Goal: Transaction & Acquisition: Purchase product/service

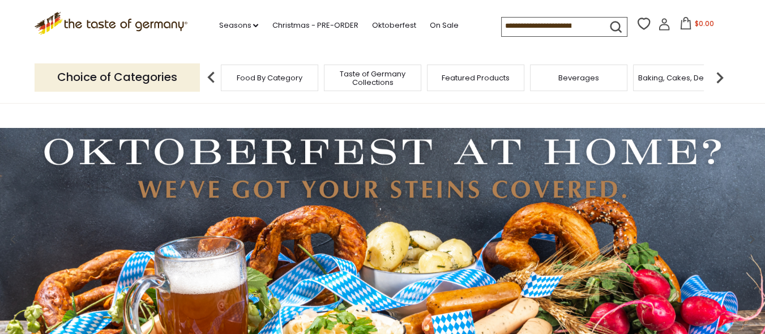
click at [254, 75] on span "Food By Category" at bounding box center [270, 78] width 66 height 8
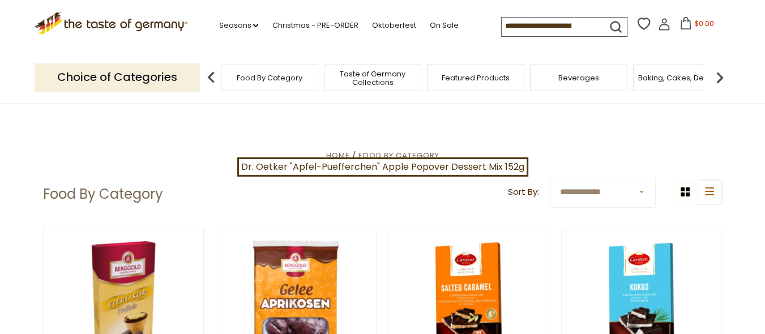
click at [17, 80] on header "Free Shipping Starts at $80.00. Varies by Region. Exclusions Apply. Click here …" at bounding box center [382, 52] width 765 height 104
click at [488, 76] on span "Featured Products" at bounding box center [476, 78] width 68 height 8
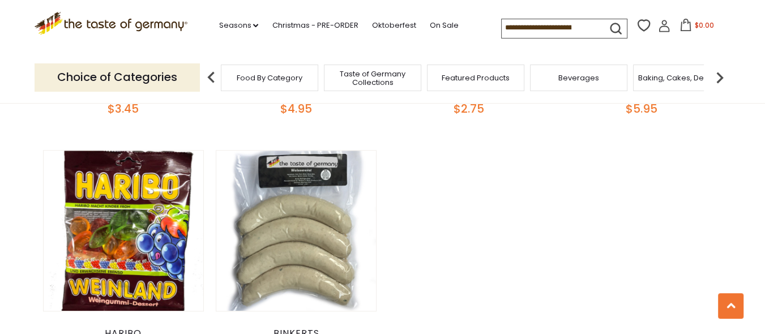
scroll to position [838, 0]
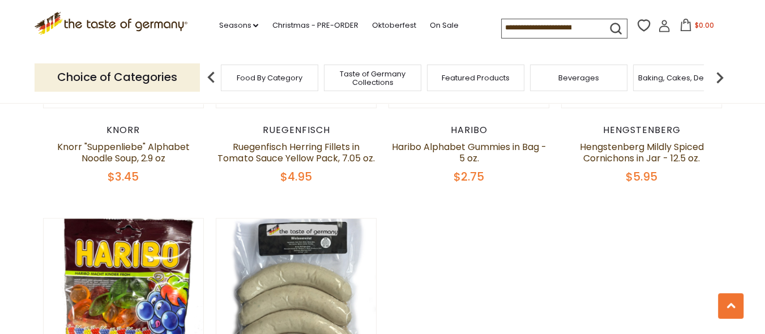
click at [251, 76] on span "Food By Category" at bounding box center [270, 78] width 66 height 8
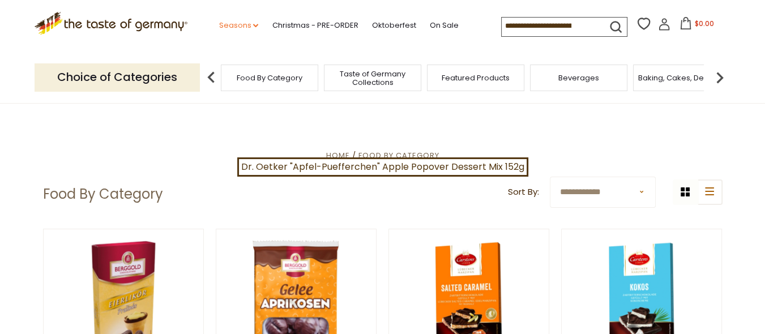
click at [232, 25] on link "Seasons dropdown_arrow" at bounding box center [238, 25] width 40 height 12
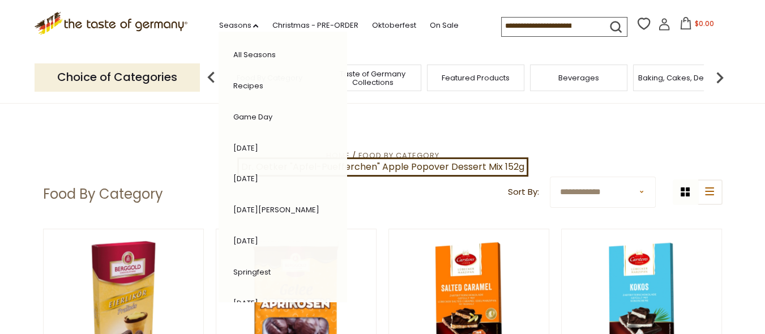
click at [246, 54] on link "All Seasons" at bounding box center [254, 54] width 42 height 11
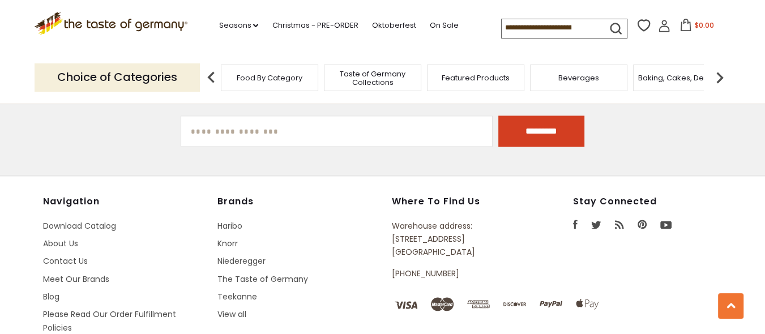
scroll to position [1524, 0]
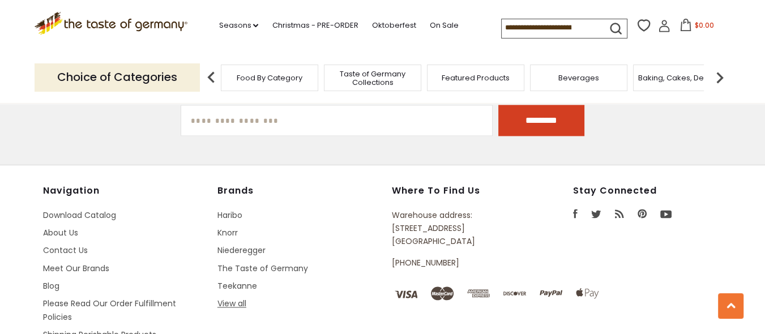
click at [234, 298] on link "View all" at bounding box center [231, 303] width 29 height 11
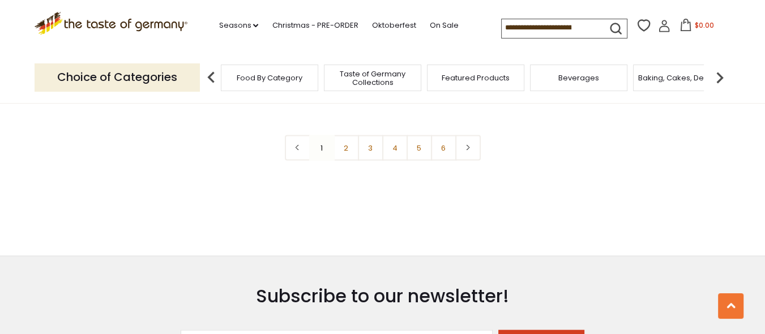
scroll to position [2219, 0]
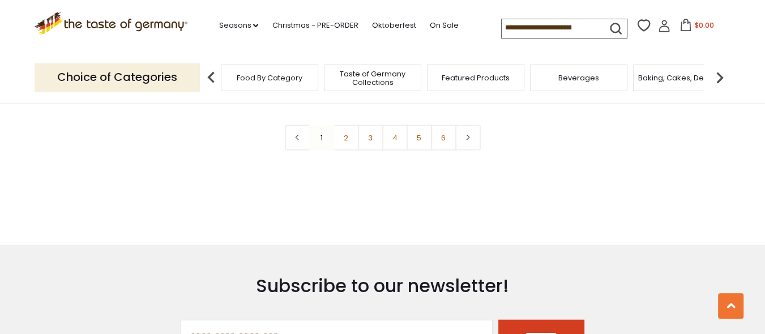
click at [559, 25] on input at bounding box center [550, 27] width 96 height 16
click at [559, 28] on input at bounding box center [550, 27] width 96 height 16
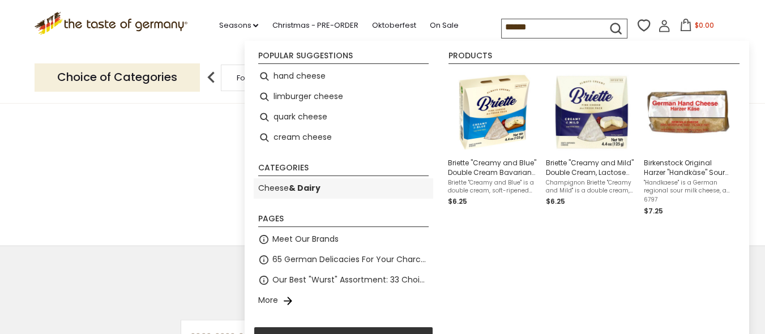
type input "******"
click at [291, 185] on b "& Dairy" at bounding box center [305, 187] width 32 height 11
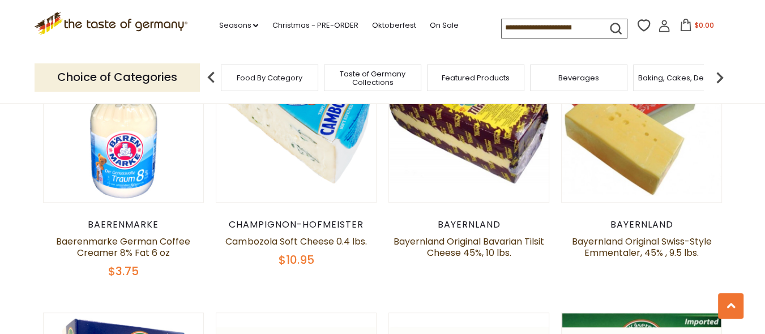
scroll to position [913, 0]
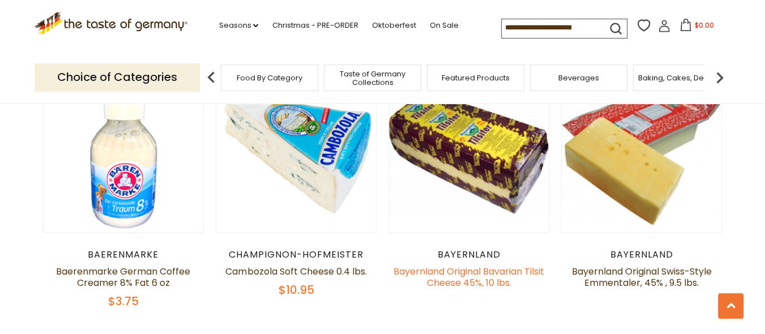
click at [473, 268] on link "Bayernland Original Bavarian Tilsit Cheese 45%, 10 lbs." at bounding box center [468, 277] width 151 height 24
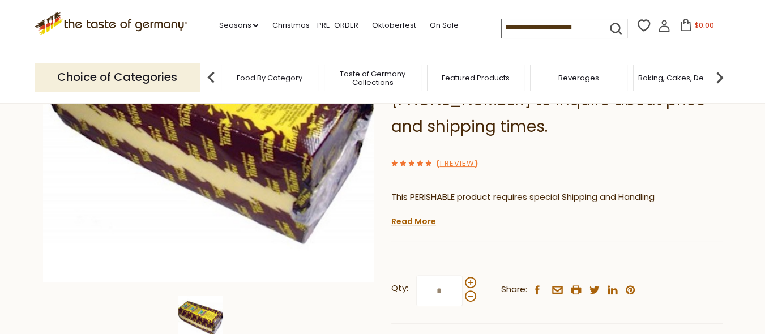
scroll to position [286, 0]
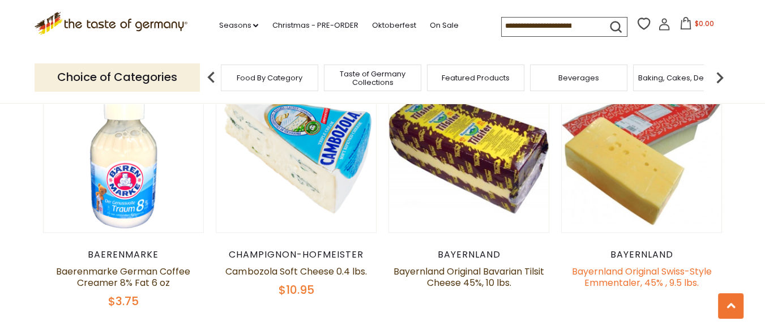
click at [647, 276] on link "Bayernland Original Swiss-Style Emmentaler, 45% , 9.5 lbs." at bounding box center [642, 277] width 140 height 24
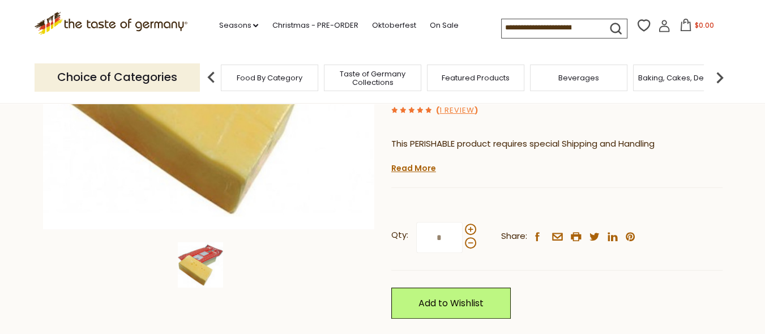
scroll to position [287, 0]
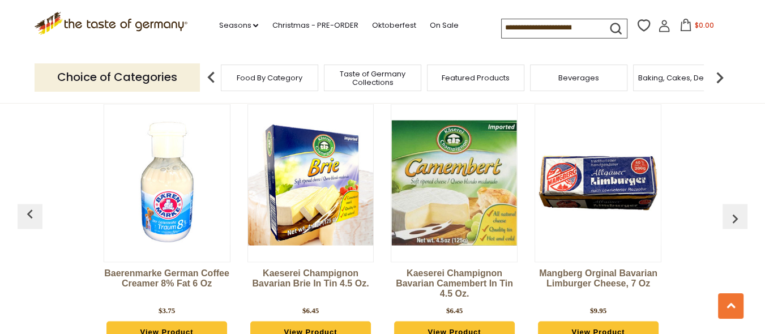
scroll to position [1834, 0]
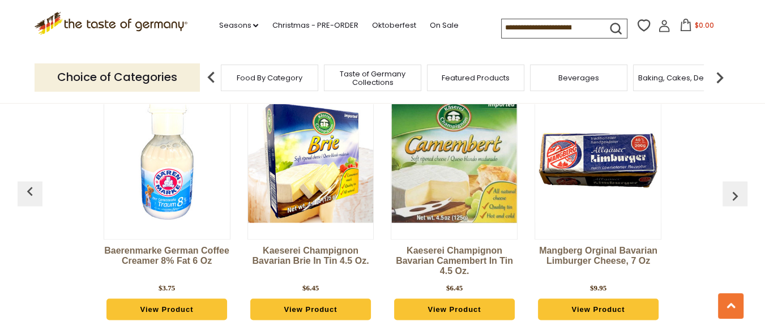
click at [735, 193] on img "button" at bounding box center [735, 196] width 18 height 18
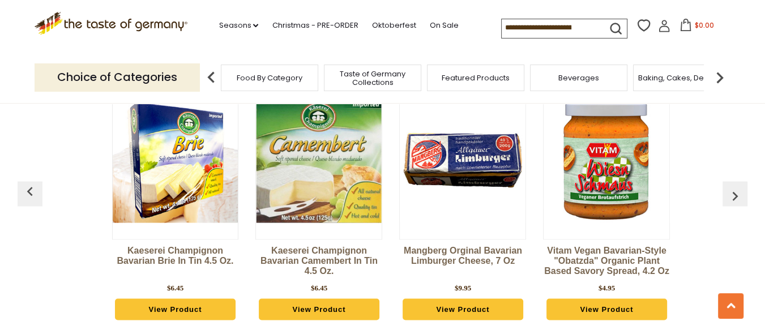
scroll to position [0, 144]
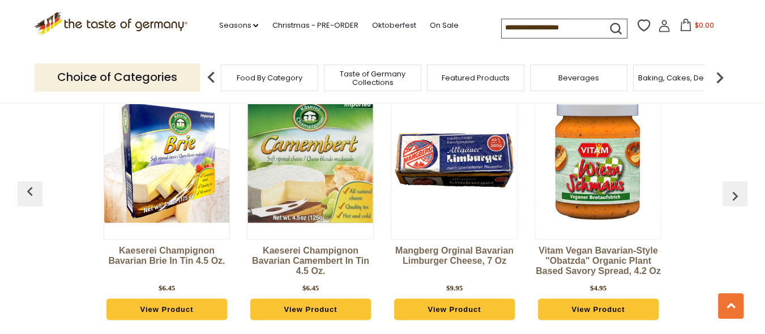
click at [735, 193] on img "button" at bounding box center [735, 196] width 18 height 18
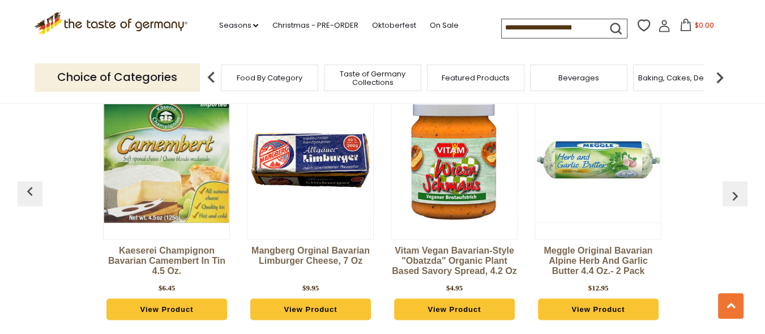
click at [735, 193] on img "button" at bounding box center [735, 196] width 18 height 18
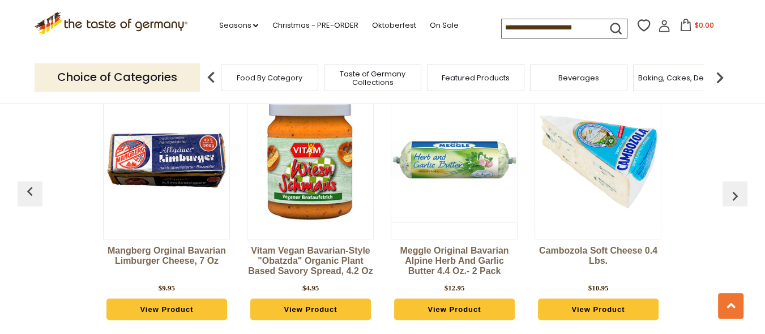
click at [735, 193] on img "button" at bounding box center [735, 196] width 18 height 18
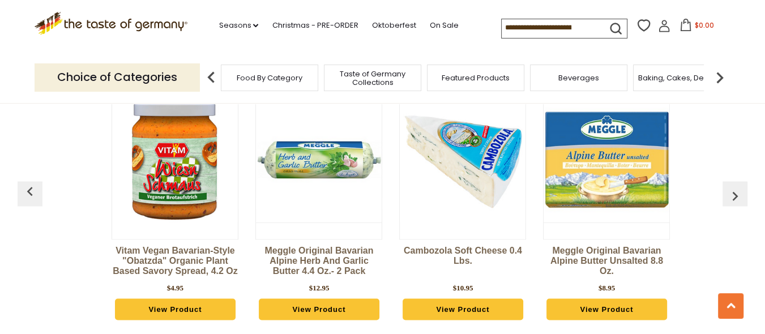
scroll to position [0, 575]
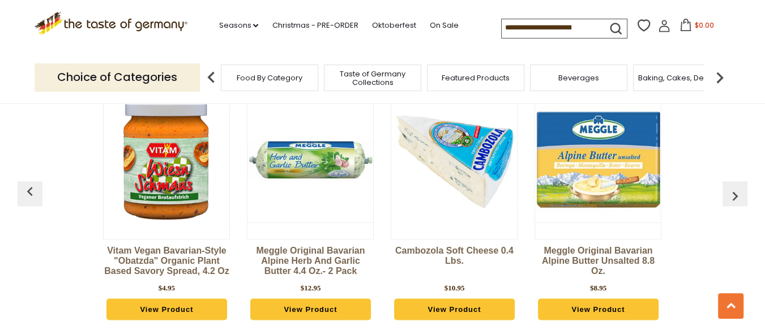
click at [735, 193] on img "button" at bounding box center [735, 196] width 18 height 18
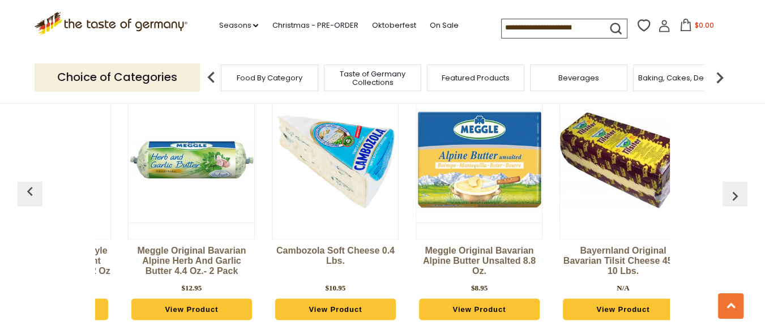
scroll to position [0, 719]
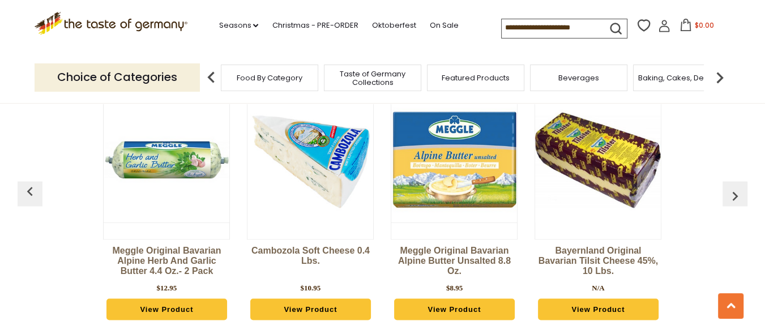
click at [735, 193] on img "button" at bounding box center [735, 196] width 18 height 18
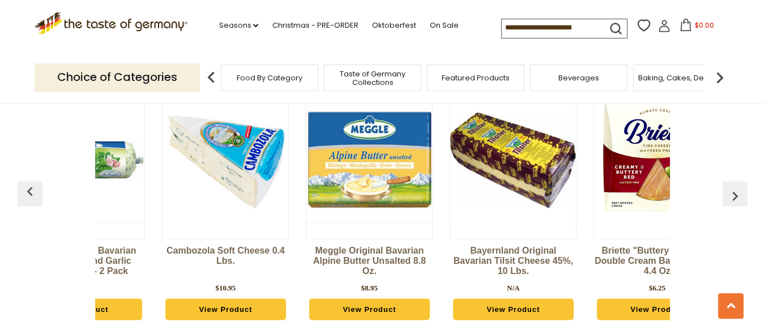
scroll to position [0, 863]
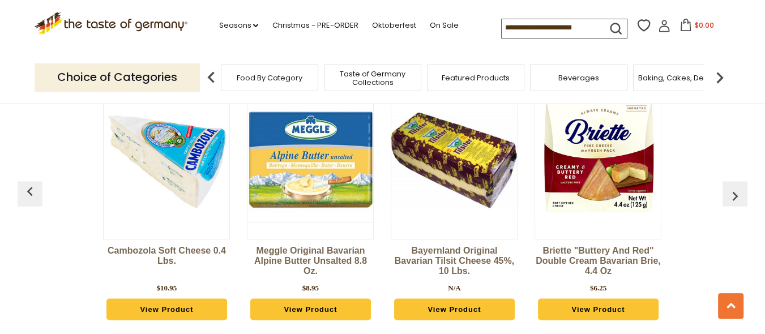
click at [735, 193] on img "button" at bounding box center [735, 196] width 18 height 18
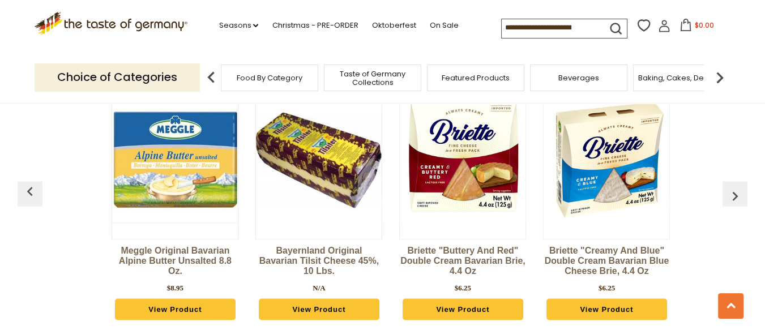
scroll to position [0, 1006]
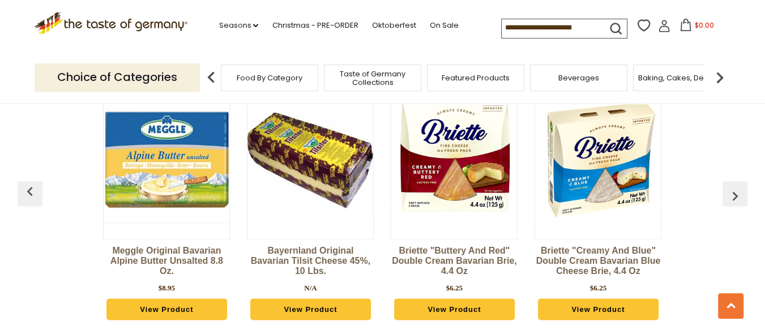
click at [735, 193] on img "button" at bounding box center [735, 196] width 18 height 18
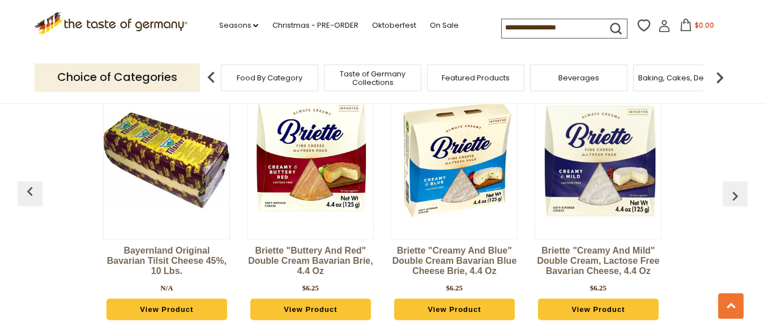
click at [735, 193] on img "button" at bounding box center [735, 196] width 18 height 18
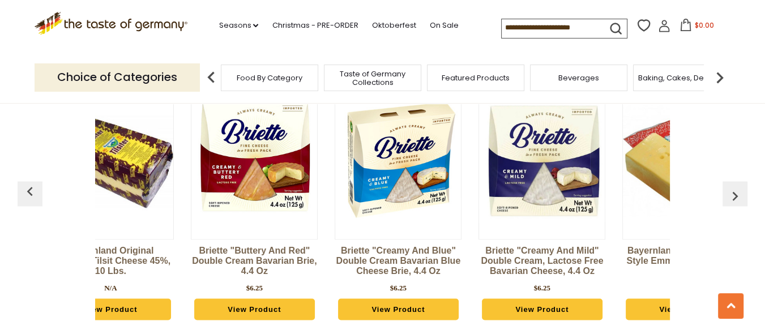
scroll to position [0, 1294]
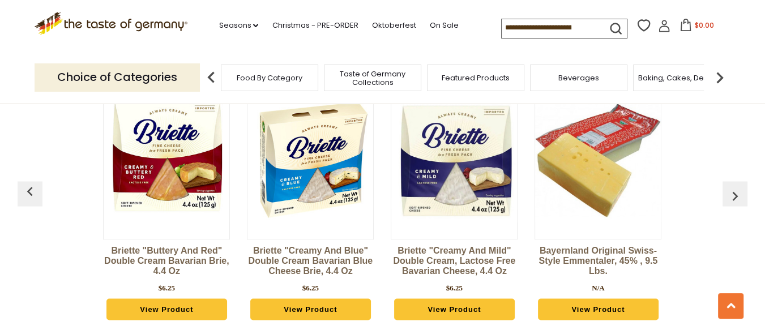
click at [733, 192] on img "button" at bounding box center [735, 196] width 18 height 18
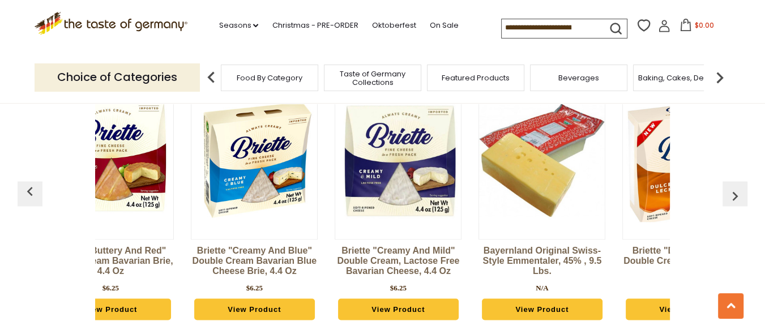
scroll to position [0, 1438]
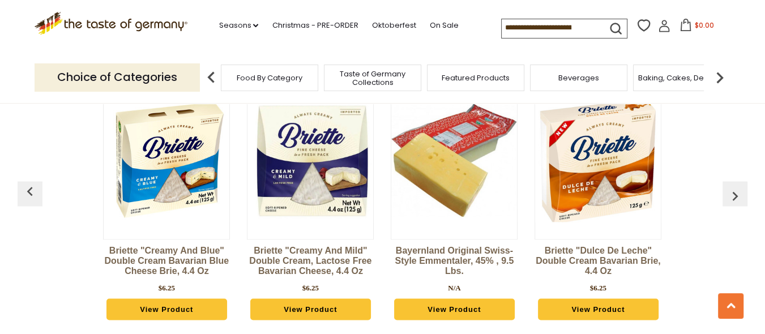
click at [733, 192] on img "button" at bounding box center [735, 196] width 18 height 18
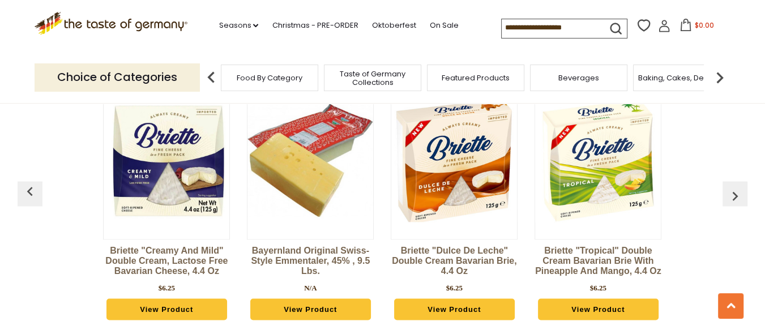
click at [733, 192] on img "button" at bounding box center [735, 196] width 18 height 18
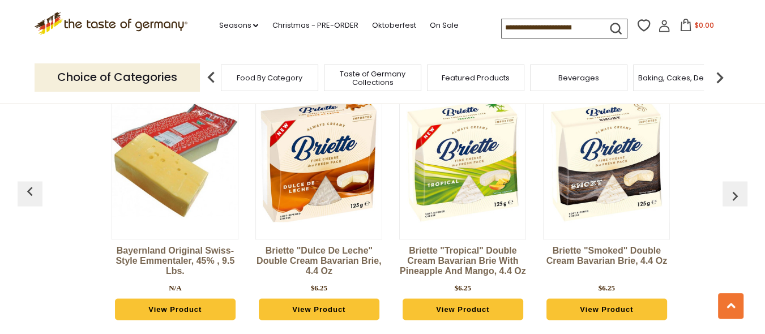
scroll to position [0, 1725]
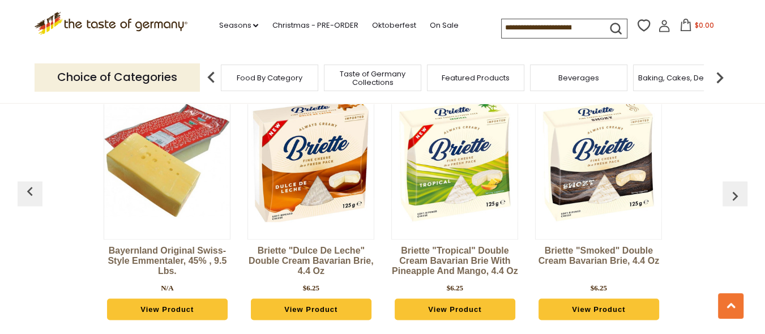
click at [733, 192] on img "button" at bounding box center [735, 196] width 18 height 18
click at [740, 37] on section ".st0{fill:#EDD300;} .st1{fill:#D33E21;} .st0{fill:#EDD300;} .st1{fill:#D33E21;}…" at bounding box center [382, 26] width 765 height 52
click at [557, 27] on input at bounding box center [550, 27] width 96 height 16
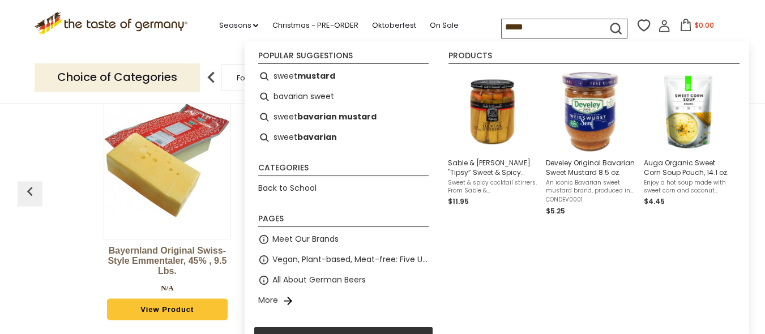
type input "******"
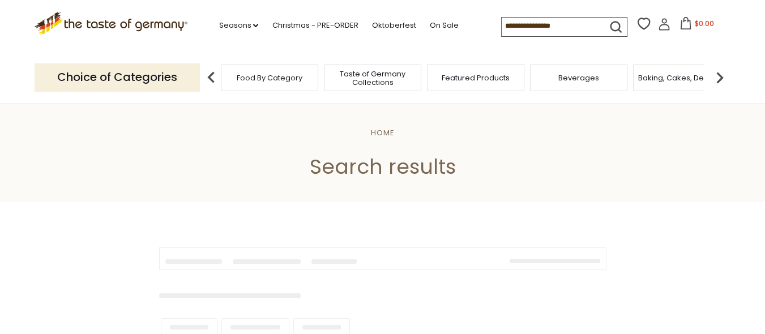
type input "******"
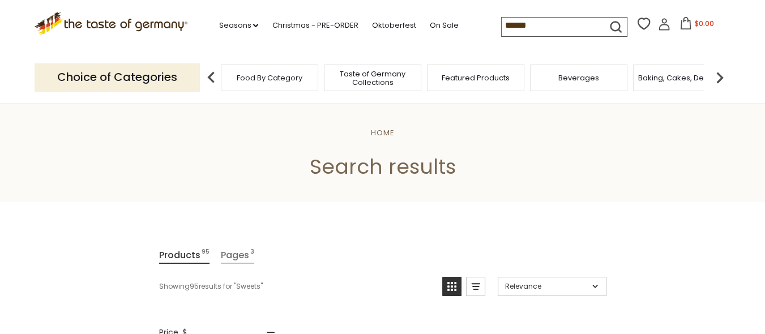
click at [615, 27] on icon "submit" at bounding box center [615, 26] width 15 height 15
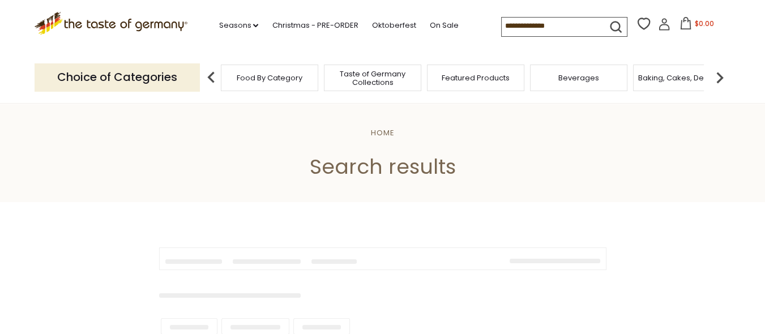
type input "******"
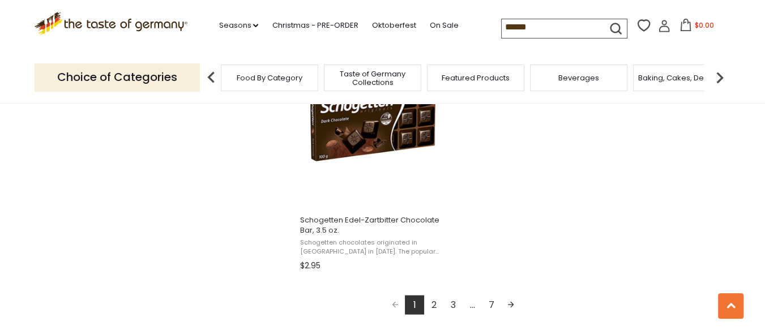
scroll to position [2046, 0]
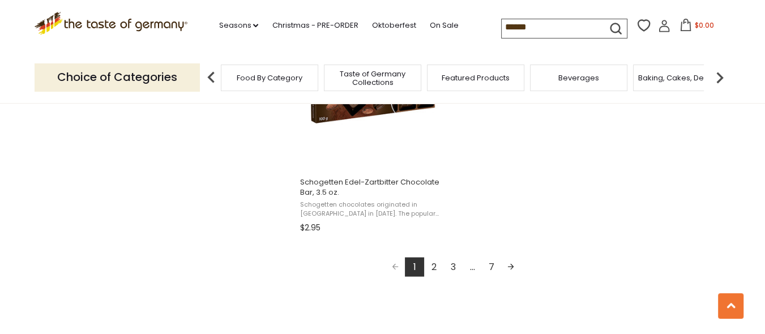
click at [435, 269] on link "2" at bounding box center [433, 267] width 19 height 19
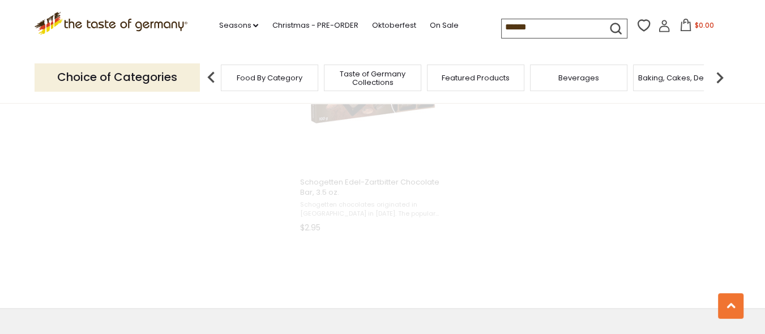
scroll to position [1643, 0]
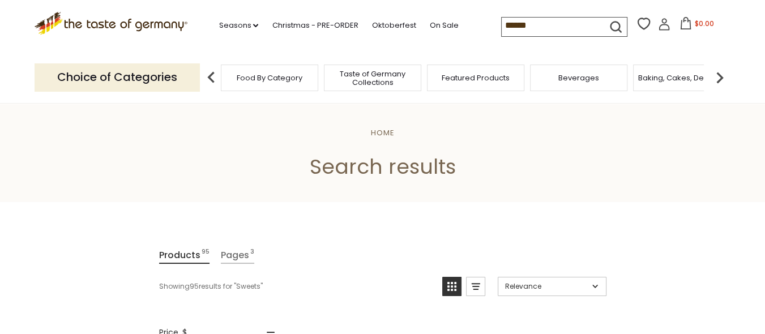
click at [435, 269] on div "Products 95 Pages 3" at bounding box center [382, 258] width 447 height 23
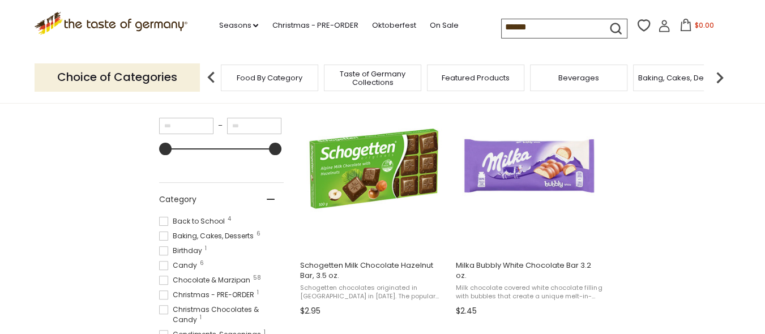
scroll to position [256, 0]
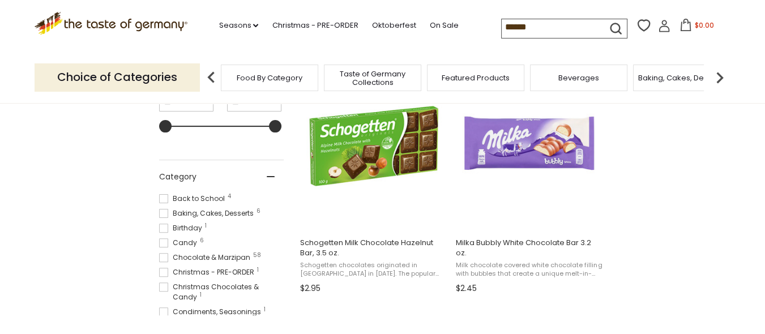
click at [163, 256] on span at bounding box center [163, 257] width 9 height 9
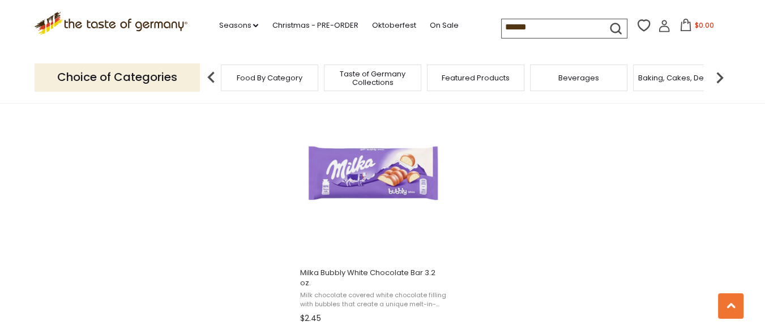
scroll to position [1993, 0]
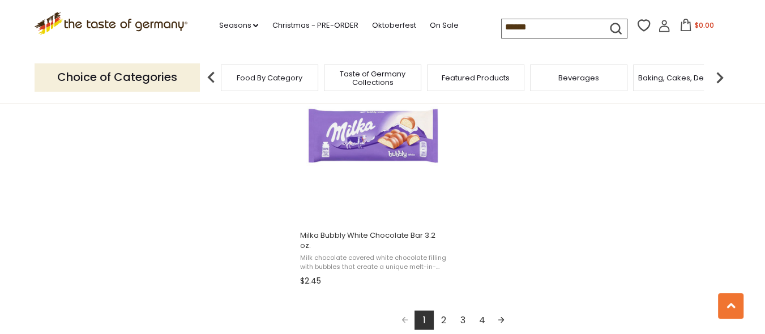
click at [445, 320] on link "2" at bounding box center [443, 320] width 19 height 19
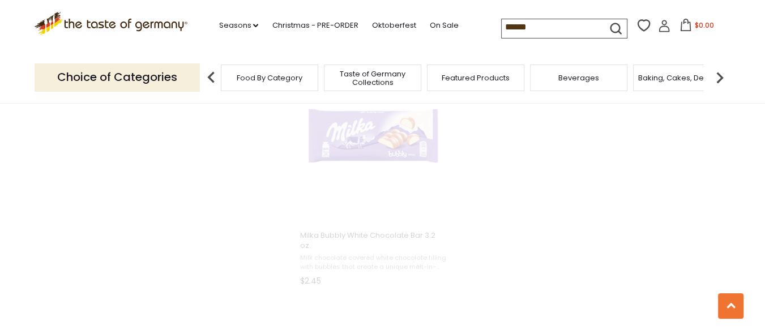
scroll to position [1695, 0]
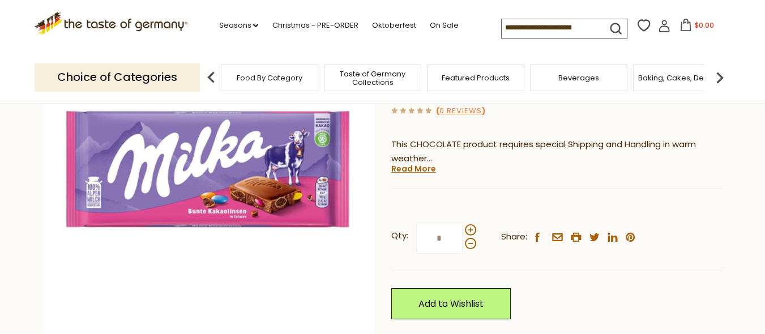
scroll to position [264, 0]
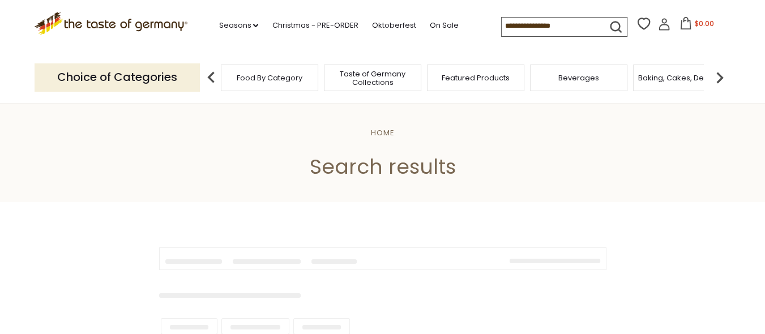
type input "******"
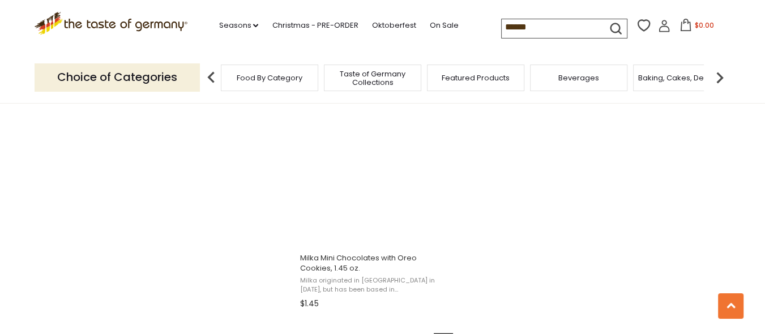
scroll to position [2060, 0]
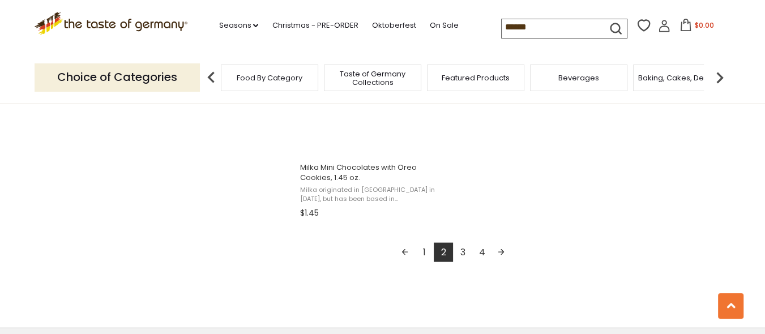
click at [462, 253] on link "3" at bounding box center [462, 252] width 19 height 19
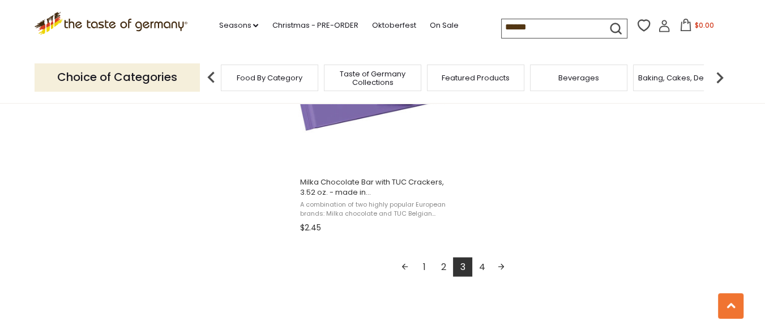
scroll to position [2076, 0]
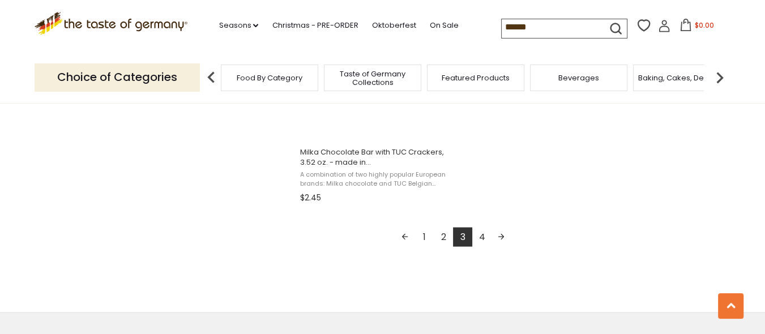
click at [482, 239] on link "4" at bounding box center [481, 237] width 19 height 19
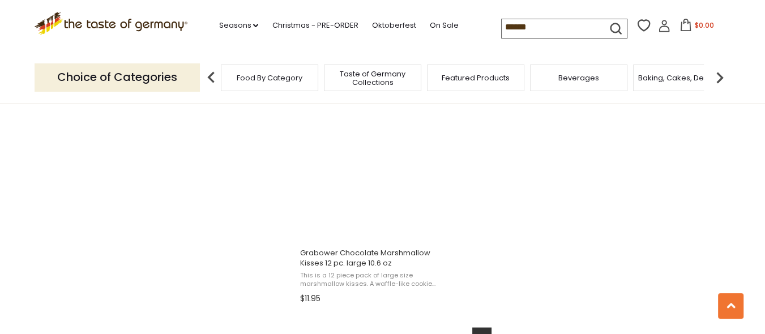
scroll to position [1774, 0]
